Goal: Find specific page/section: Find specific page/section

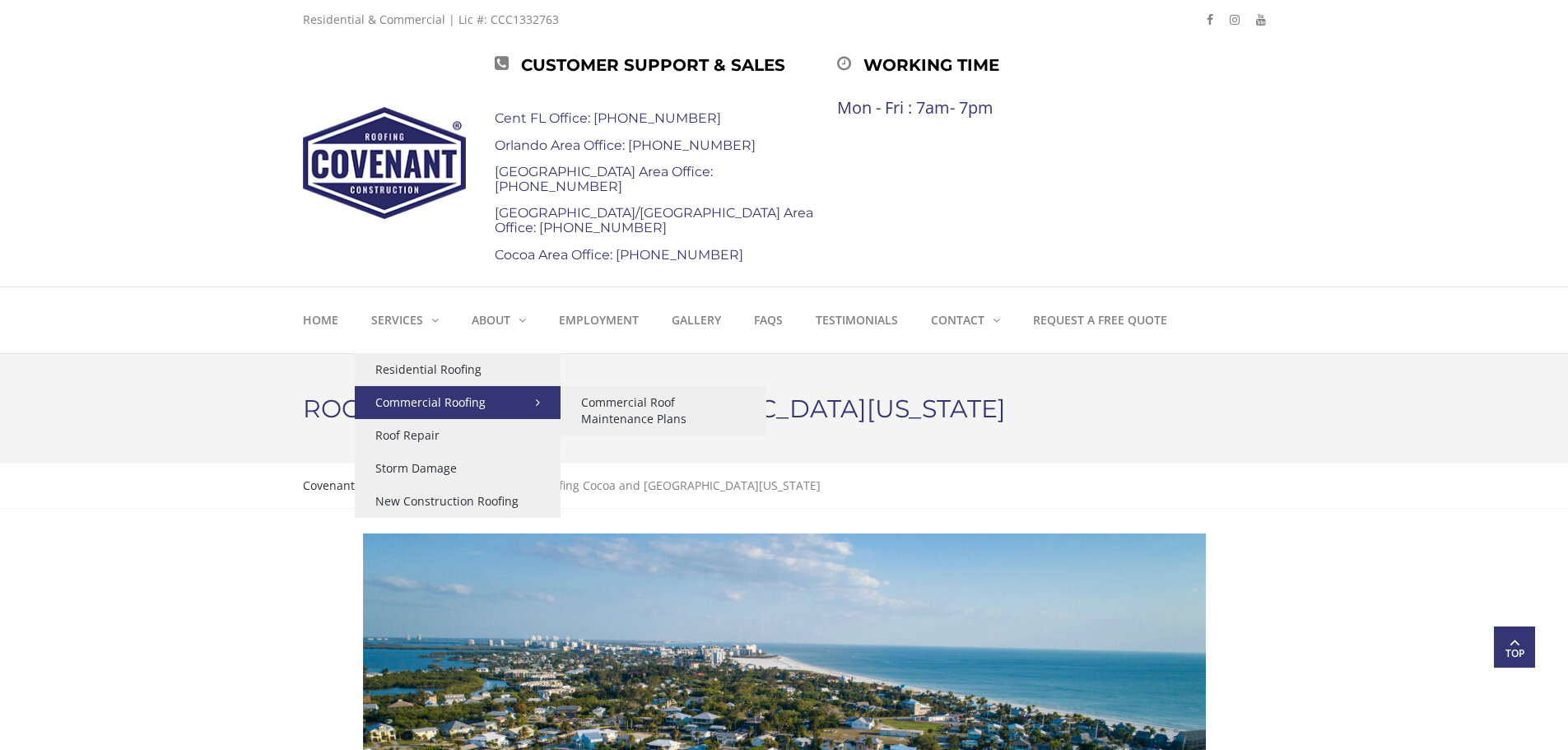
click at [538, 402] on link "Commercial Roofing" at bounding box center [458, 403] width 206 height 33
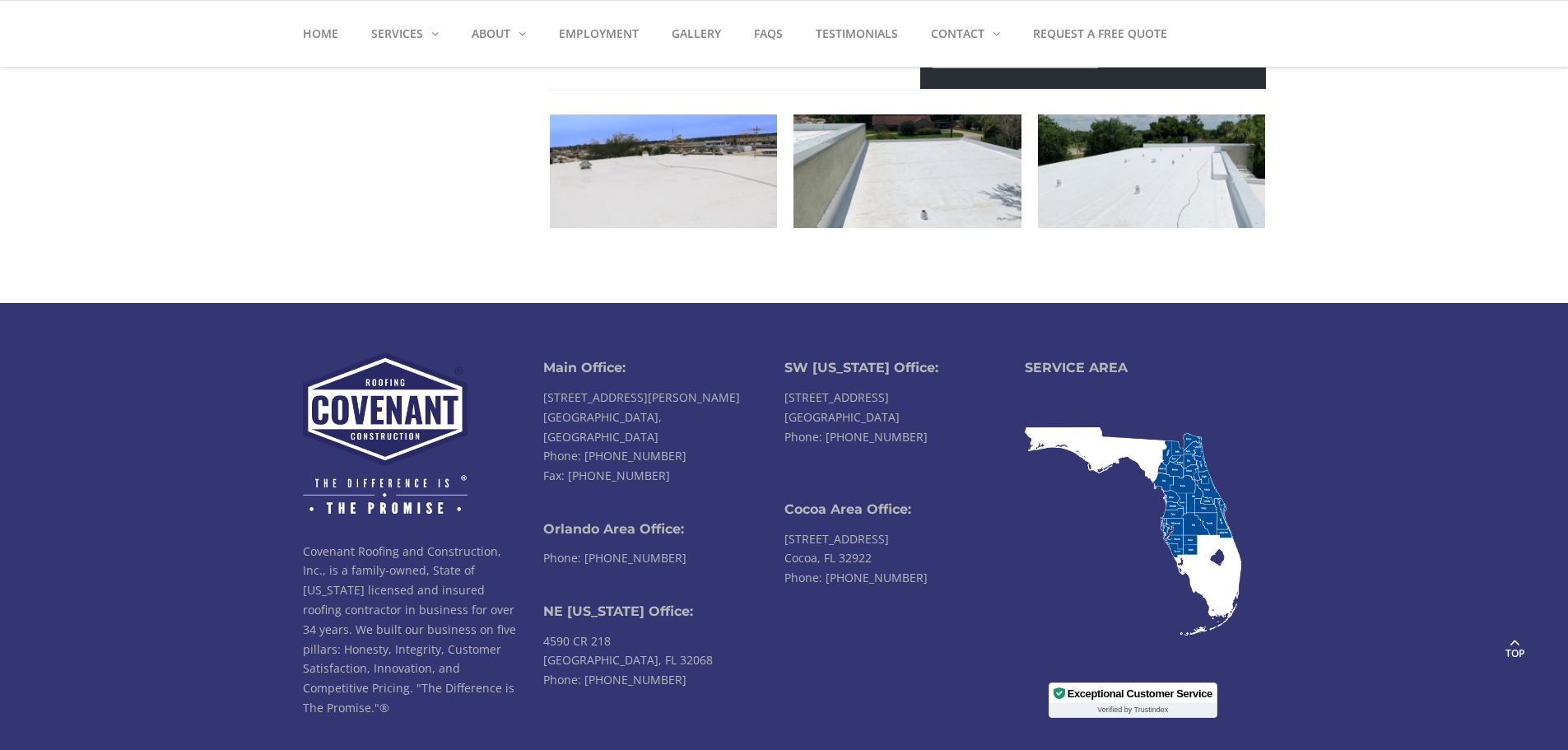
scroll to position [2388, 0]
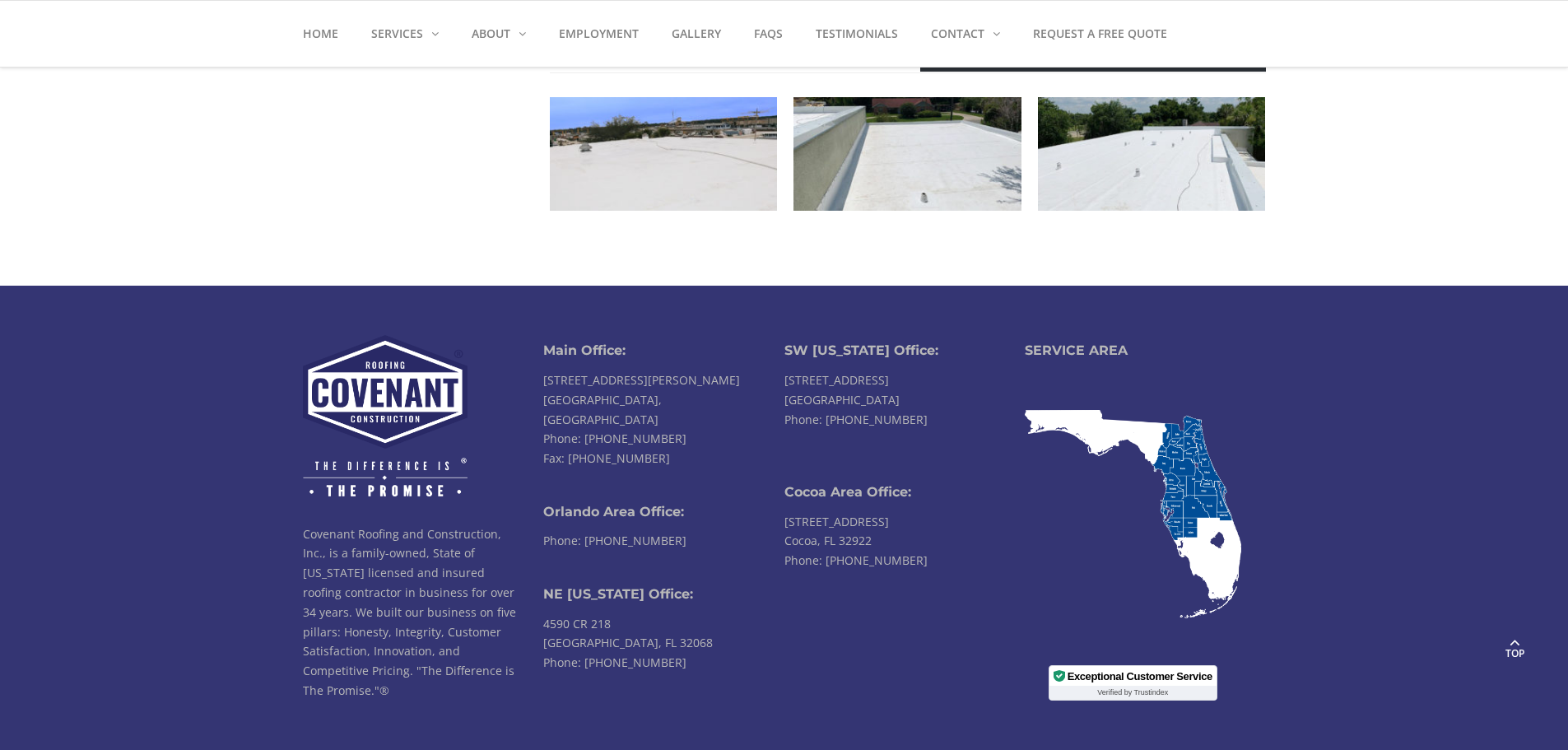
click at [1224, 489] on img at bounding box center [1133, 514] width 216 height 209
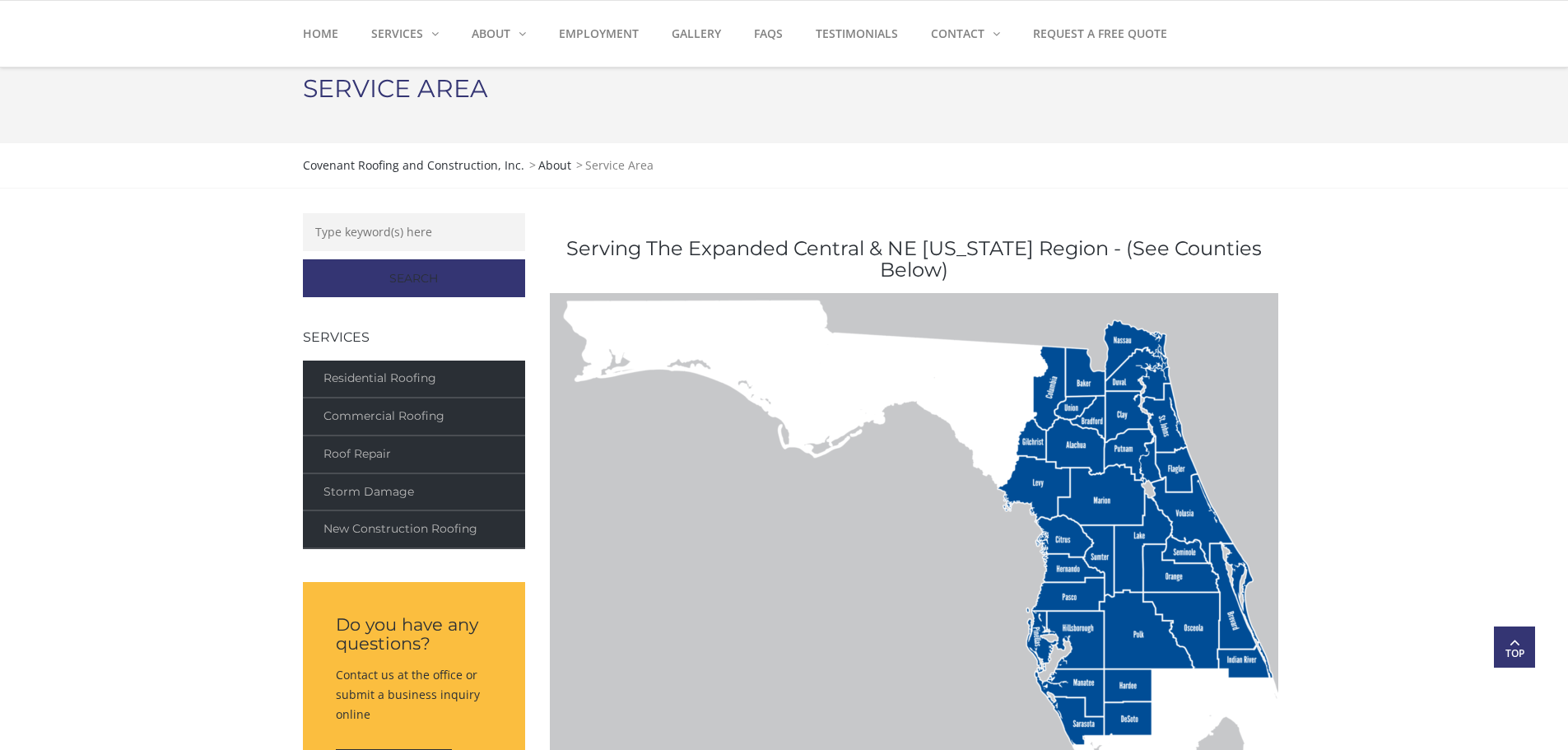
scroll to position [247, 0]
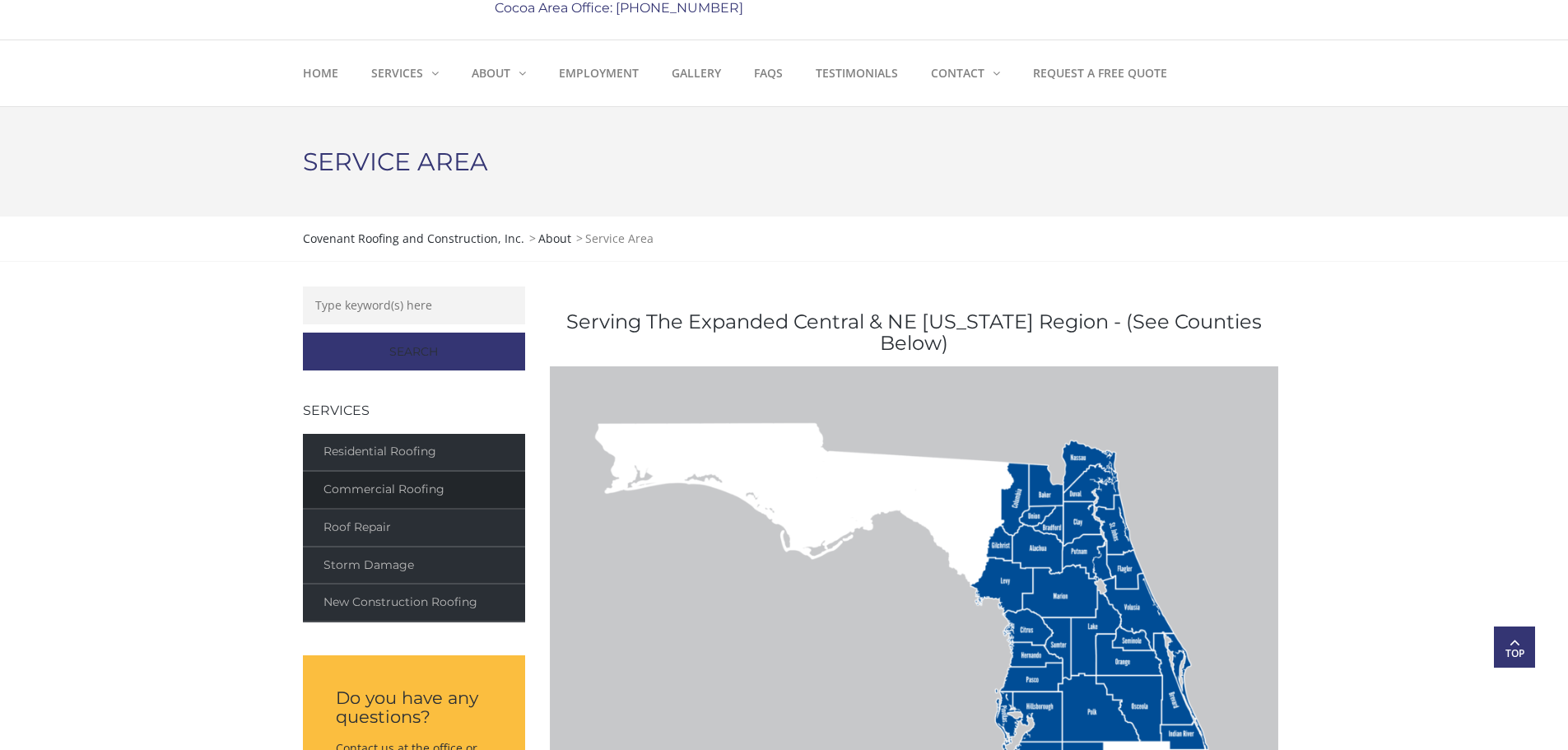
click at [388, 492] on link "Commercial Roofing" at bounding box center [414, 491] width 222 height 38
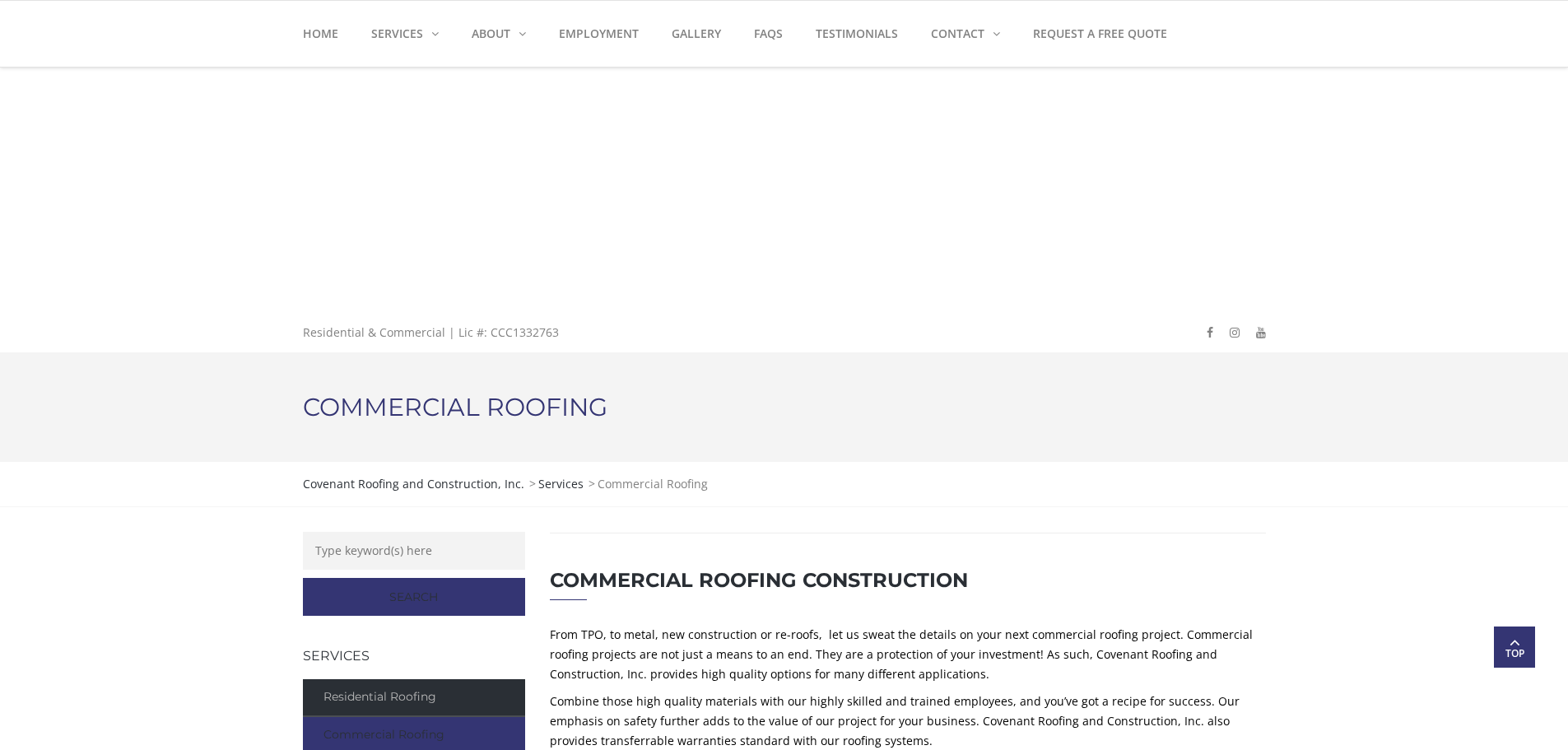
scroll to position [2388, 0]
